Goal: Answer question/provide support

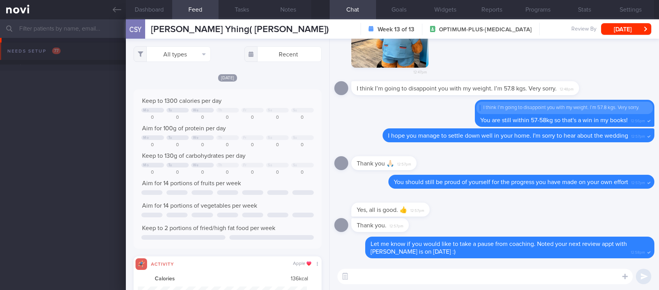
select select "4"
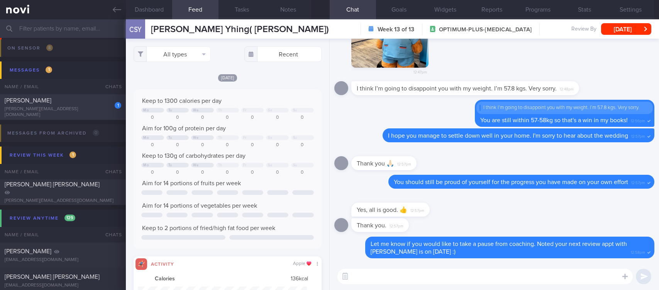
click at [74, 114] on div "aashima.p@gmail.com" at bounding box center [63, 112] width 117 height 12
type input "Tracked. Now trying indian vegetarian diet"
select select "7"
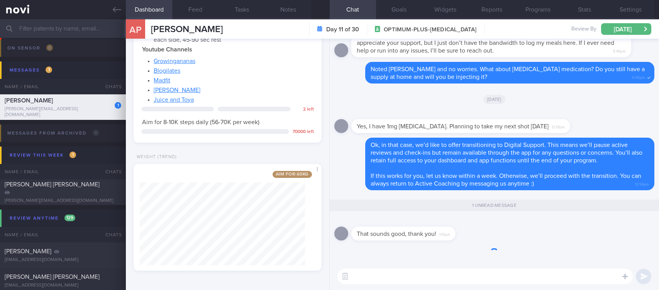
scroll to position [94, 165]
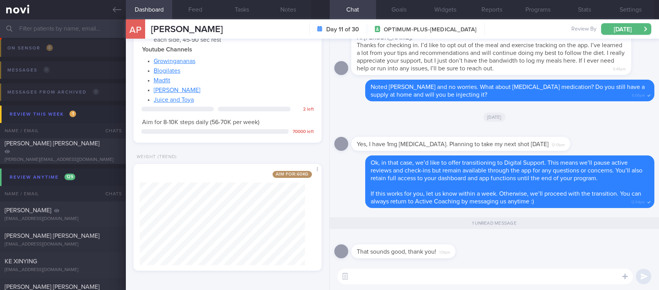
click at [466, 270] on textarea at bounding box center [485, 275] width 295 height 15
type textarea "Ok! :)"
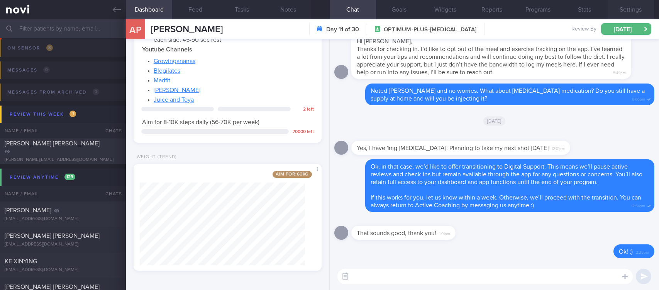
click at [631, 8] on button "Settings" at bounding box center [631, 9] width 46 height 19
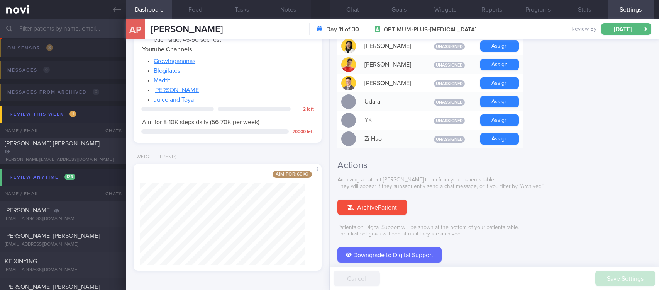
scroll to position [708, 0]
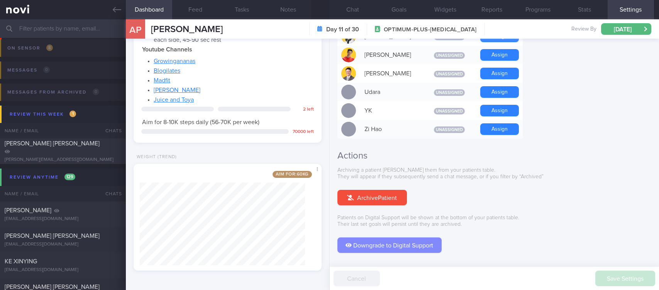
click at [414, 237] on button "Downgrade to Digital Support" at bounding box center [390, 244] width 104 height 15
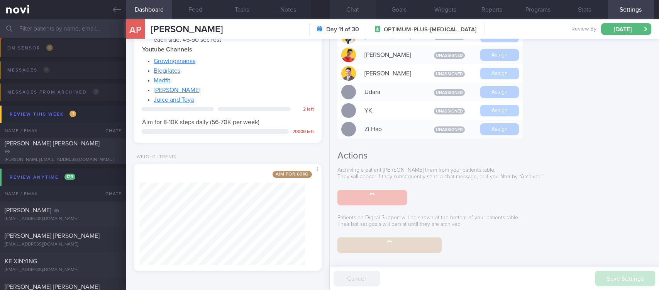
click at [357, 7] on button "Chat" at bounding box center [353, 9] width 46 height 19
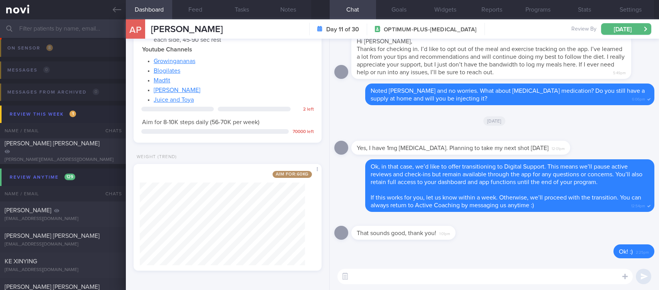
click at [478, 281] on textarea at bounding box center [485, 275] width 295 height 15
paste textarea "your account has been transitioned to Digital Support. While we won’t be active…"
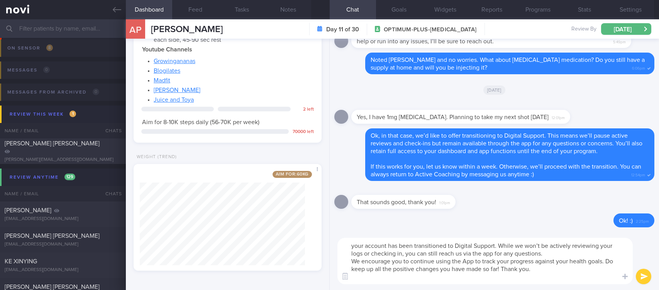
click at [356, 245] on textarea "your account has been transitioned to Digital Support. While we won’t be active…" at bounding box center [485, 261] width 295 height 46
type textarea "Your account has been transitioned to Digital Support. While we won’t be active…"
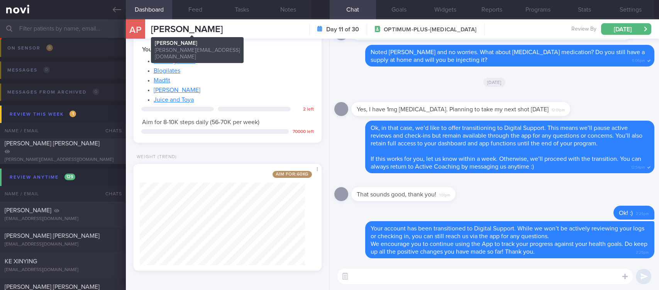
drag, startPoint x: 247, startPoint y: 25, endPoint x: 155, endPoint y: 30, distance: 92.9
click at [155, 30] on div "AP AASHIMA PARIHAR AASHIMA PARIHAR aashima.p@gmail.com Day 11 of 30 OPTIMUM-PLU…" at bounding box center [392, 28] width 533 height 19
copy span "ASHIMA PARIHAR"
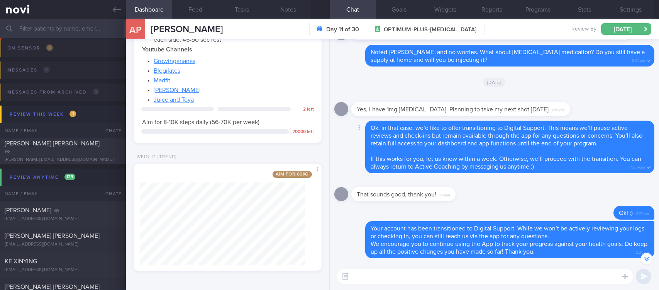
scroll to position [-54, 0]
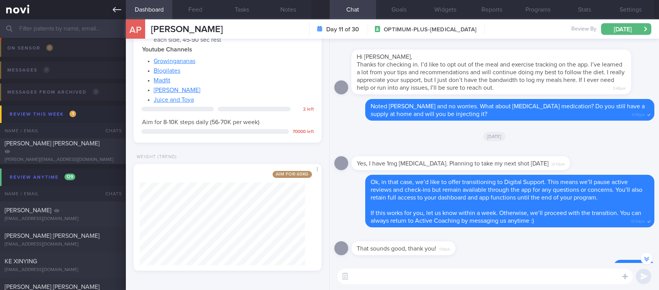
click at [110, 5] on link at bounding box center [63, 9] width 126 height 19
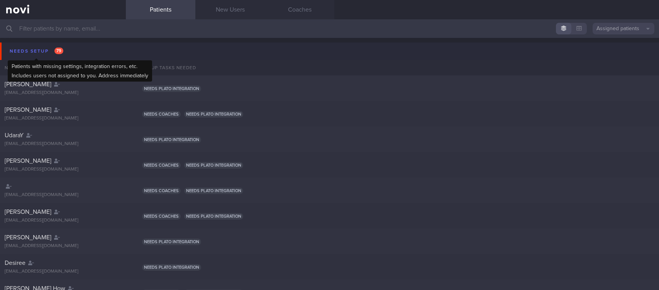
click at [28, 50] on div "Needs setup 79" at bounding box center [37, 51] width 58 height 10
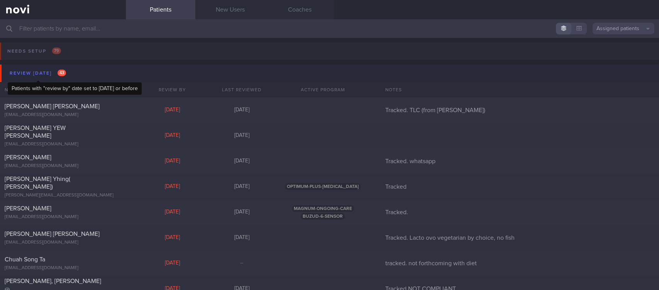
click at [58, 71] on span "43" at bounding box center [62, 73] width 8 height 7
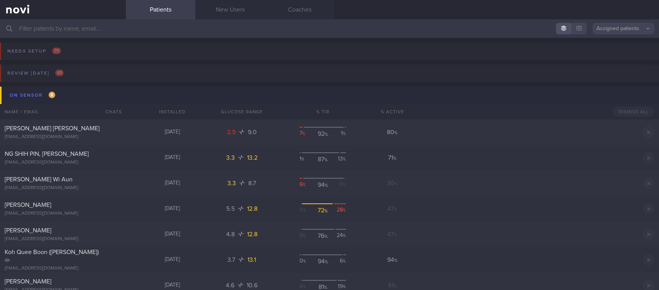
click at [59, 96] on button "On sensor 8" at bounding box center [331, 95] width 662 height 17
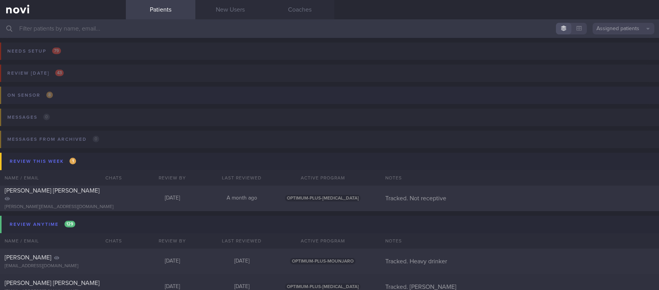
click at [59, 96] on button "On sensor 8" at bounding box center [329, 98] width 662 height 22
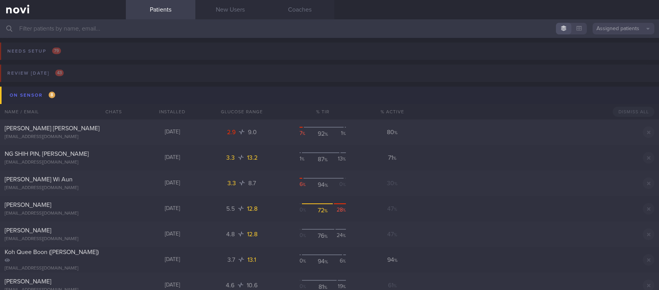
click at [100, 88] on button "On sensor 8" at bounding box center [331, 95] width 662 height 17
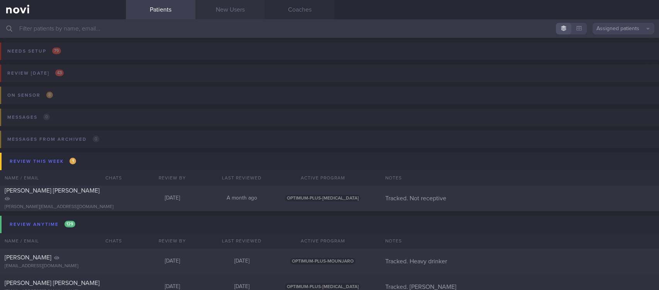
click at [250, 11] on link "New Users" at bounding box center [230, 9] width 70 height 19
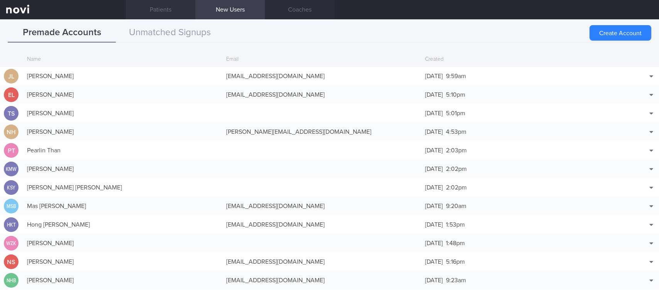
click at [160, 11] on link "Patients" at bounding box center [161, 9] width 70 height 19
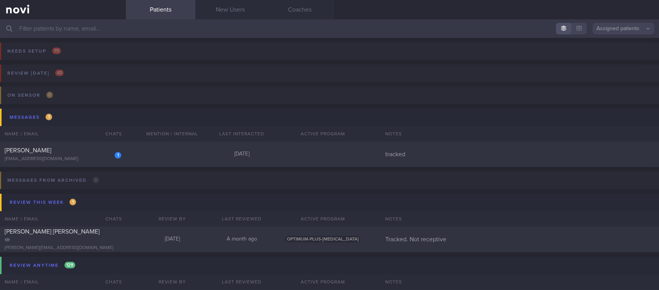
drag, startPoint x: 160, startPoint y: 11, endPoint x: 501, endPoint y: 12, distance: 340.7
click at [501, 12] on div "Patients New Users Coaches" at bounding box center [392, 9] width 533 height 19
click at [198, 151] on div "1 [PERSON_NAME] [EMAIL_ADDRESS][DOMAIN_NAME] [DATE] tracked" at bounding box center [329, 153] width 659 height 25
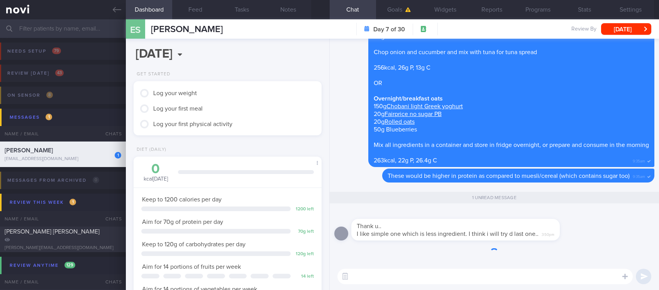
scroll to position [93, 165]
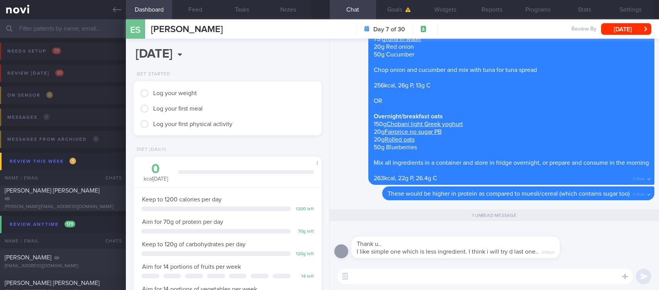
click at [456, 275] on textarea at bounding box center [485, 275] width 295 height 15
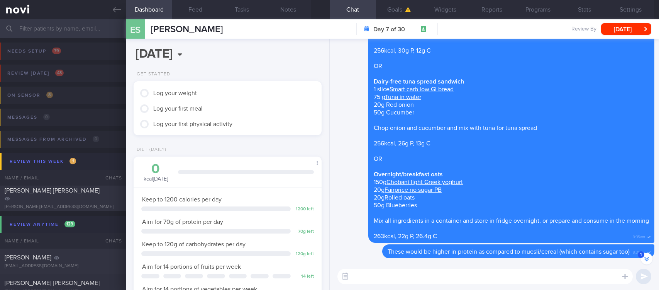
scroll to position [-116, 0]
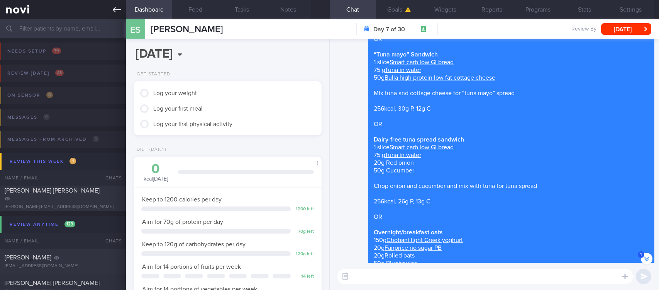
click at [119, 5] on link at bounding box center [63, 9] width 126 height 19
